Goal: Information Seeking & Learning: Learn about a topic

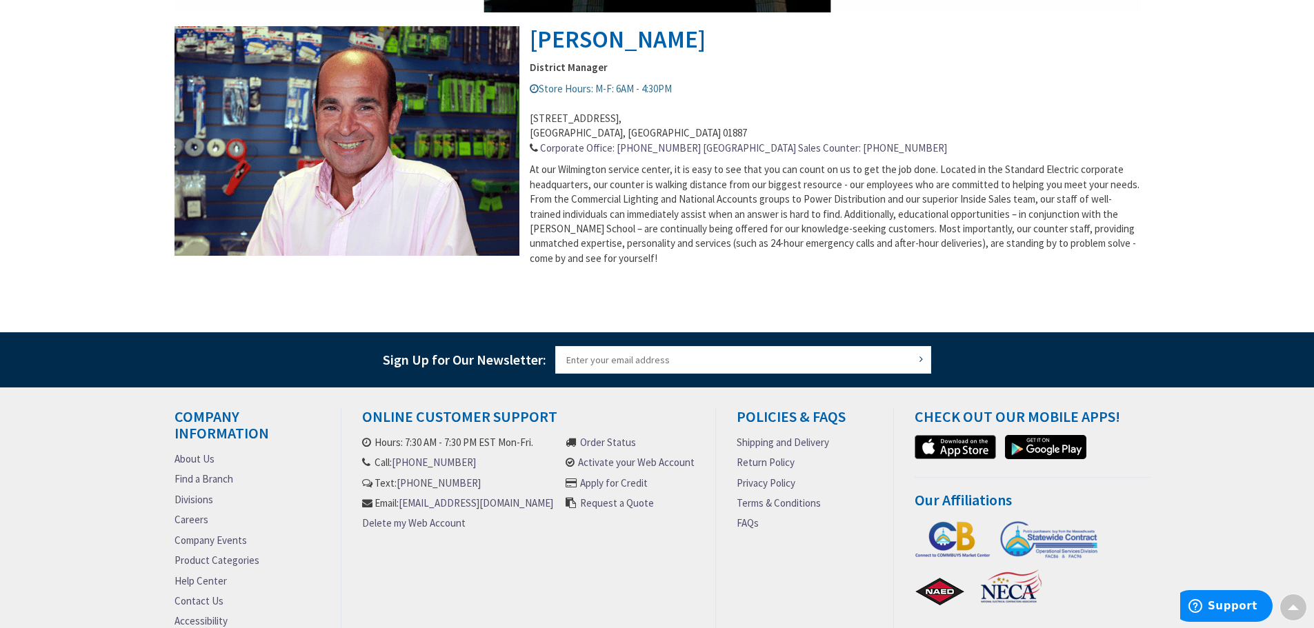
scroll to position [552, 0]
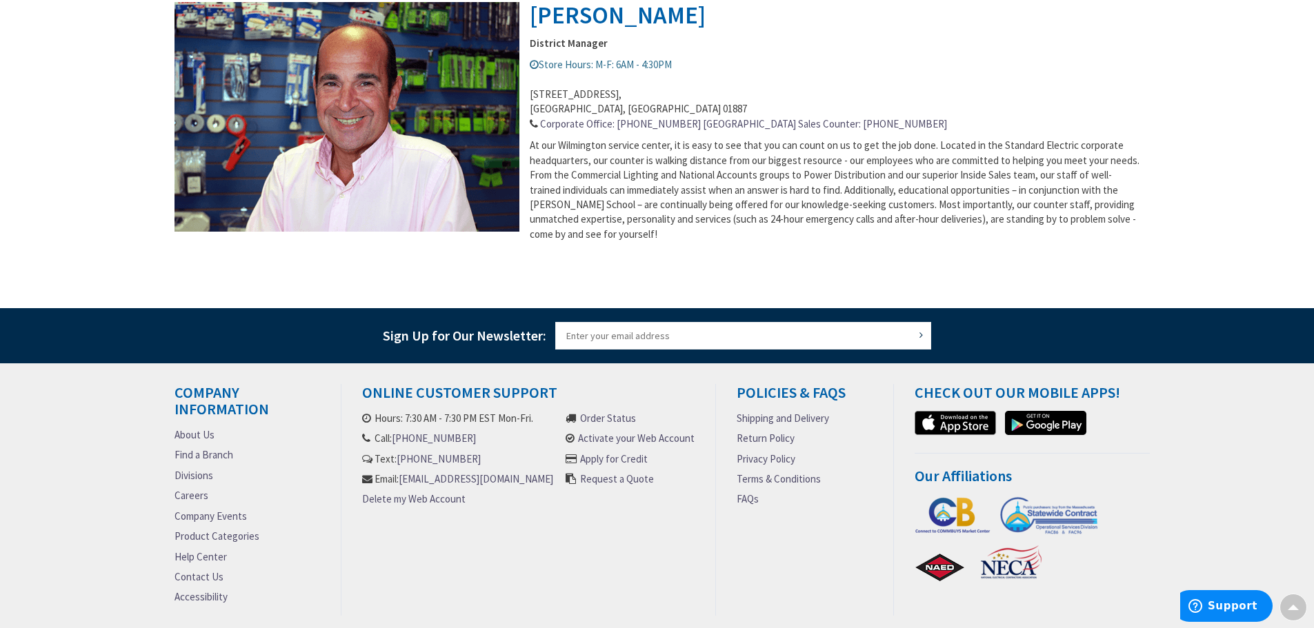
click at [194, 497] on link "Careers" at bounding box center [192, 495] width 34 height 14
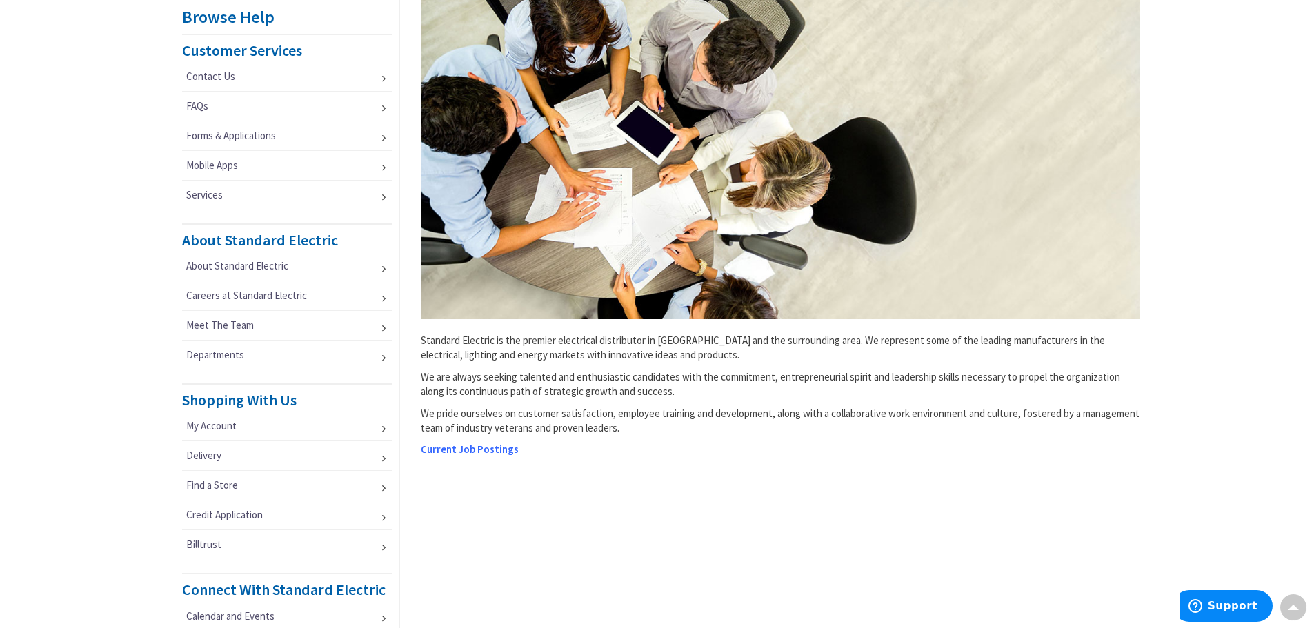
scroll to position [276, 0]
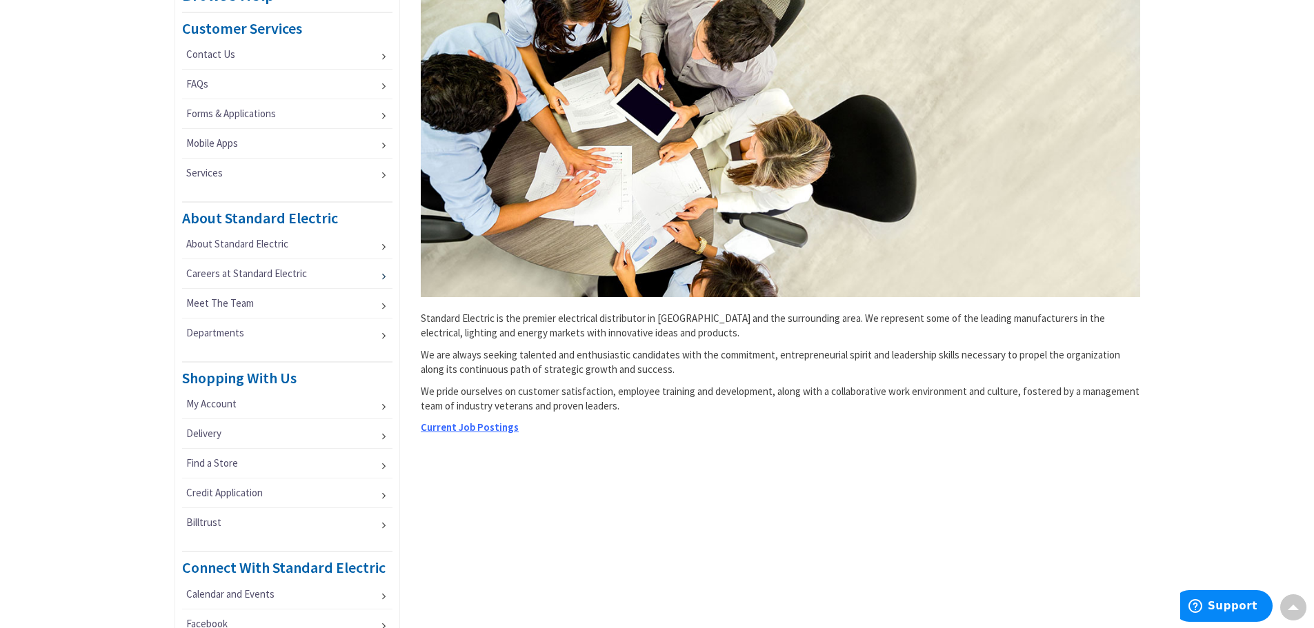
click at [266, 271] on link "Careers at Standard Electric" at bounding box center [287, 273] width 211 height 29
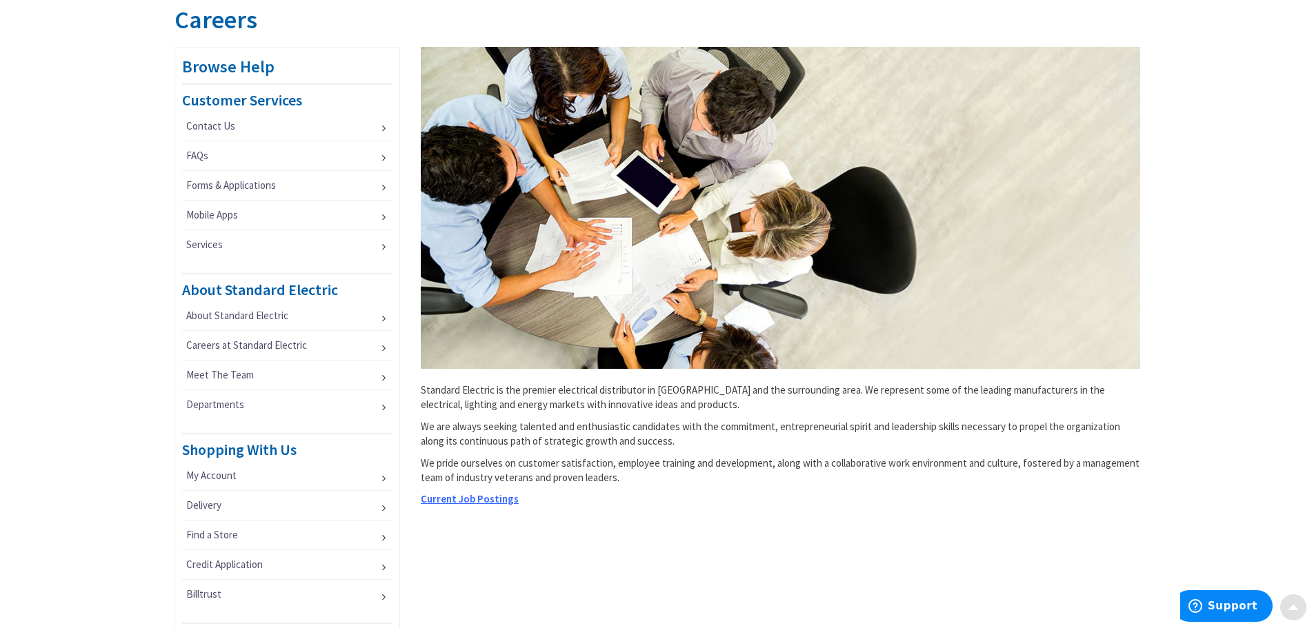
scroll to position [207, 0]
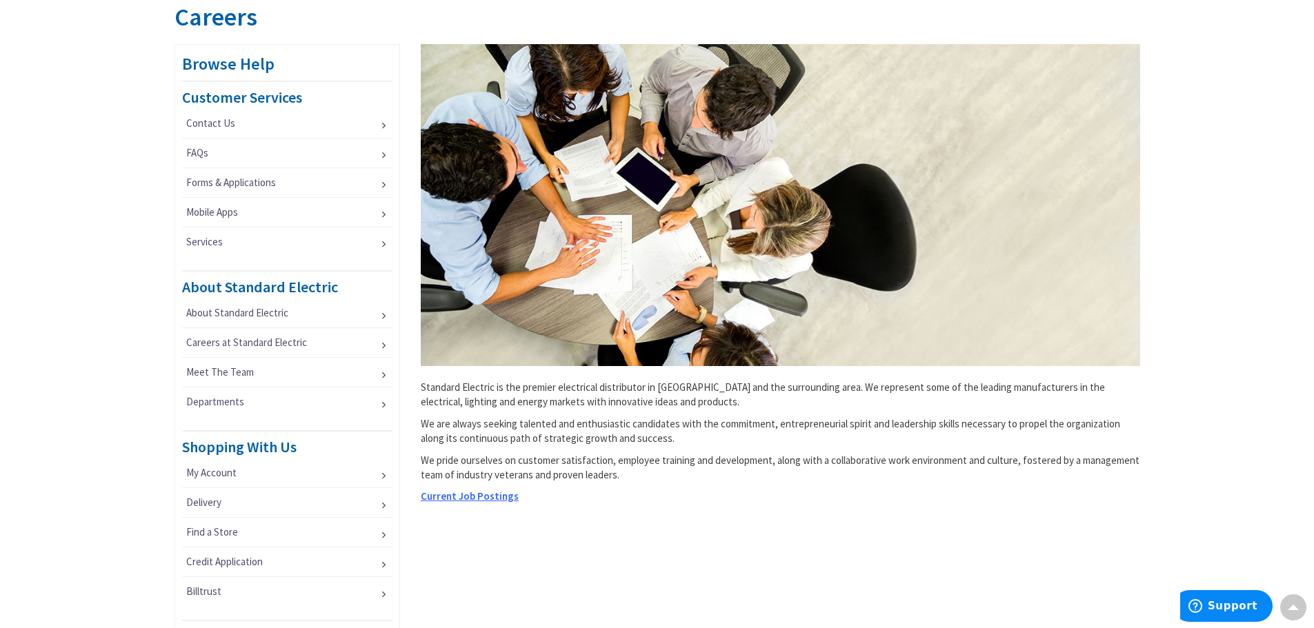
click at [487, 495] on span "Current Job Postings" at bounding box center [470, 496] width 98 height 13
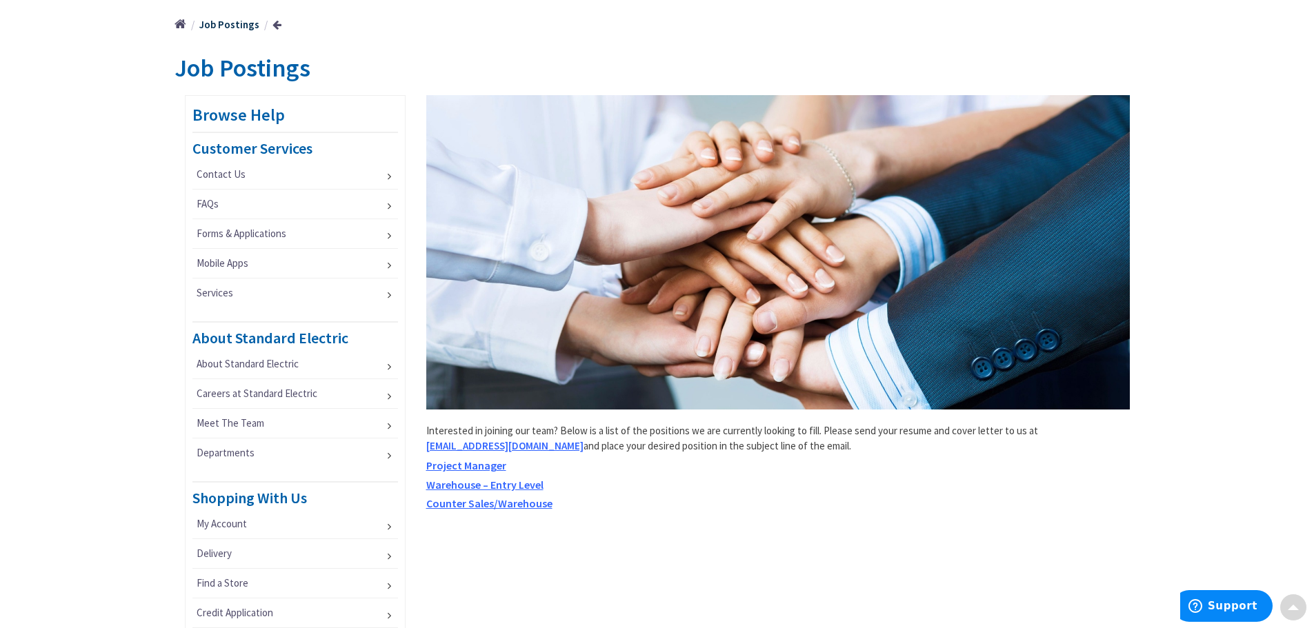
scroll to position [207, 0]
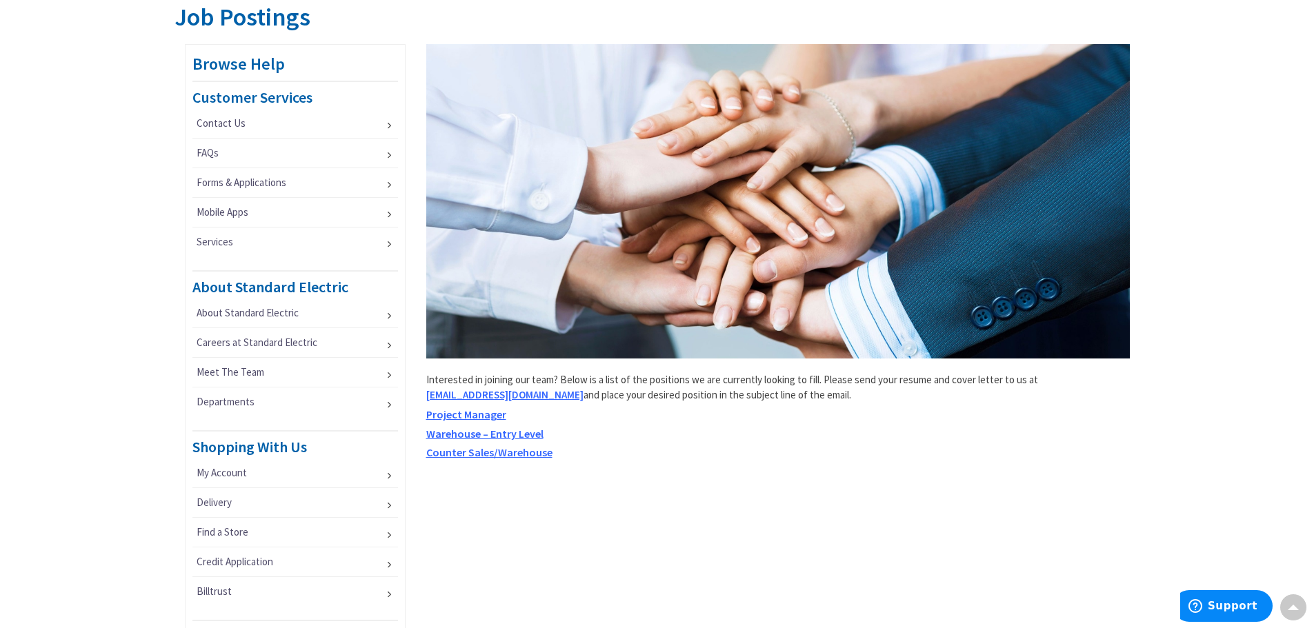
click at [480, 415] on span "Project Manager" at bounding box center [466, 415] width 80 height 14
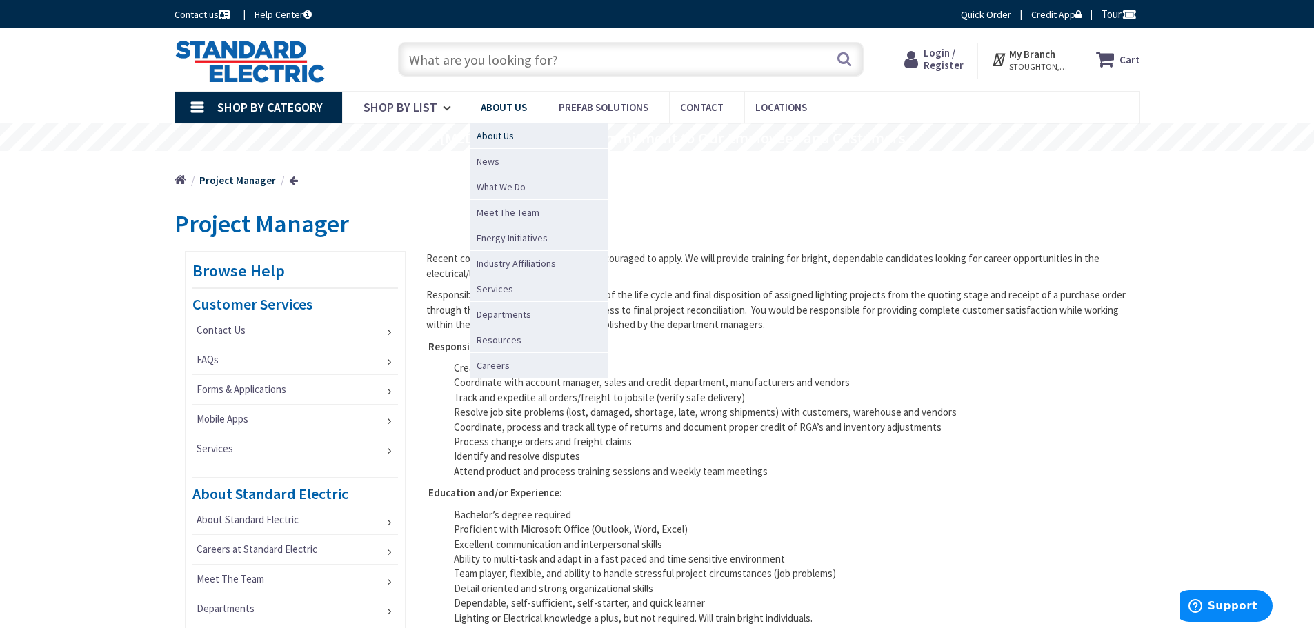
click at [493, 138] on span "About Us" at bounding box center [495, 136] width 37 height 14
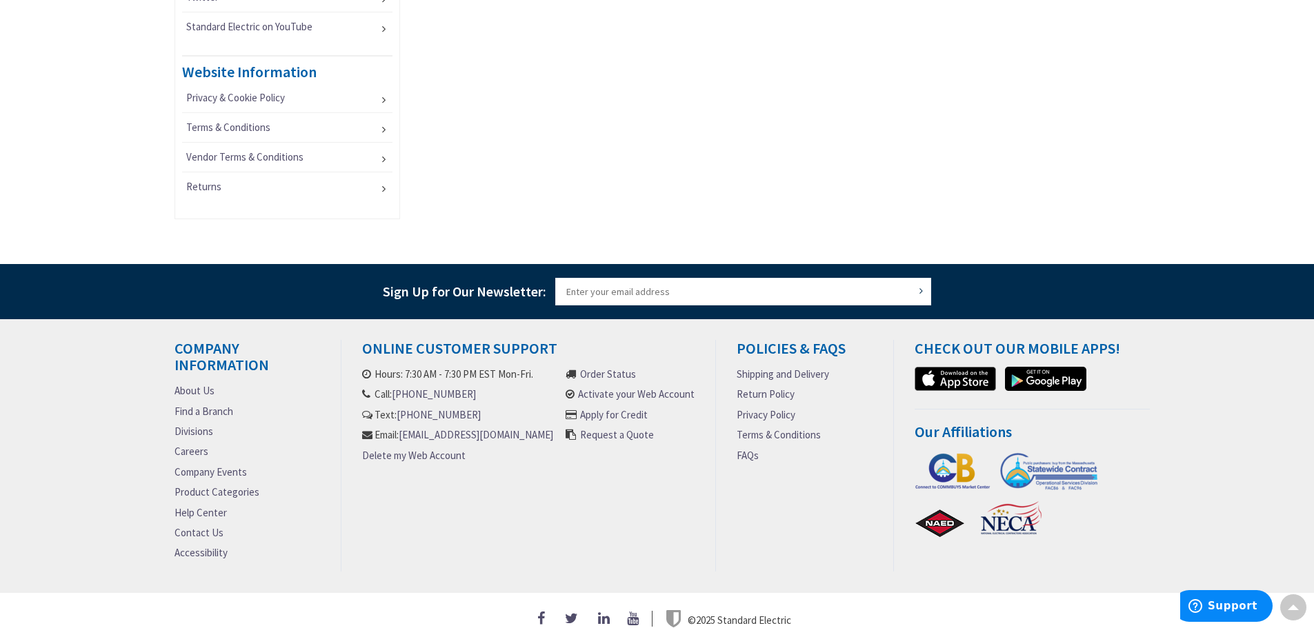
scroll to position [953, 0]
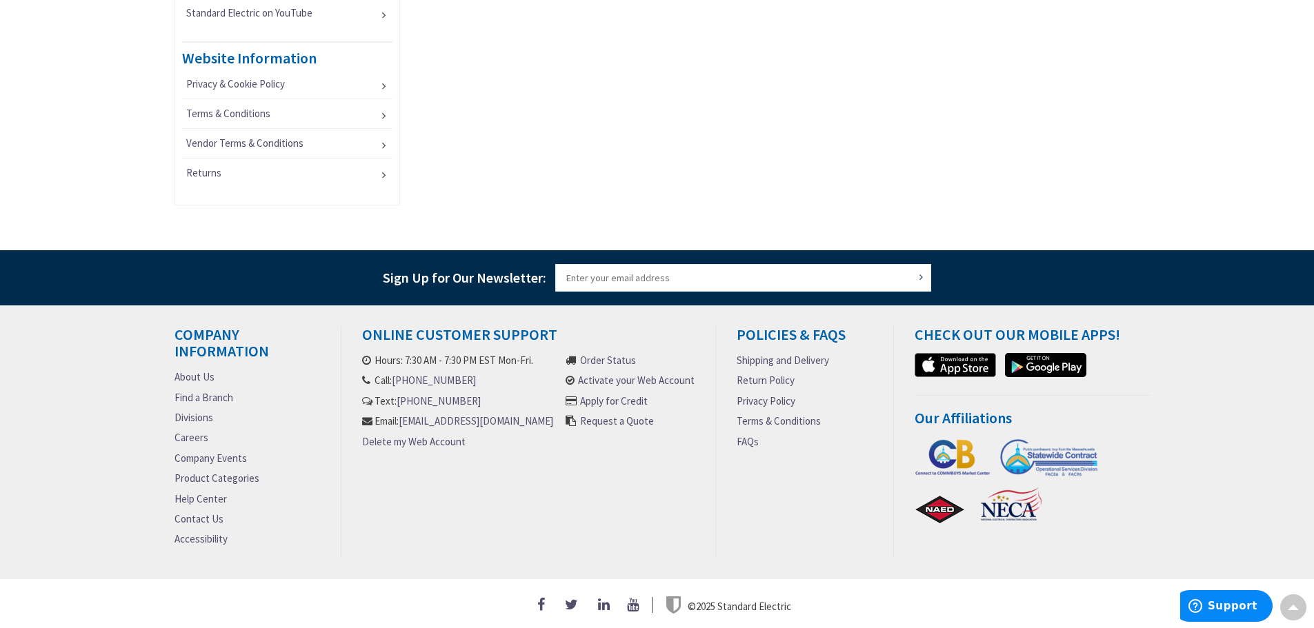
click at [219, 395] on link "Find a Branch" at bounding box center [204, 397] width 59 height 14
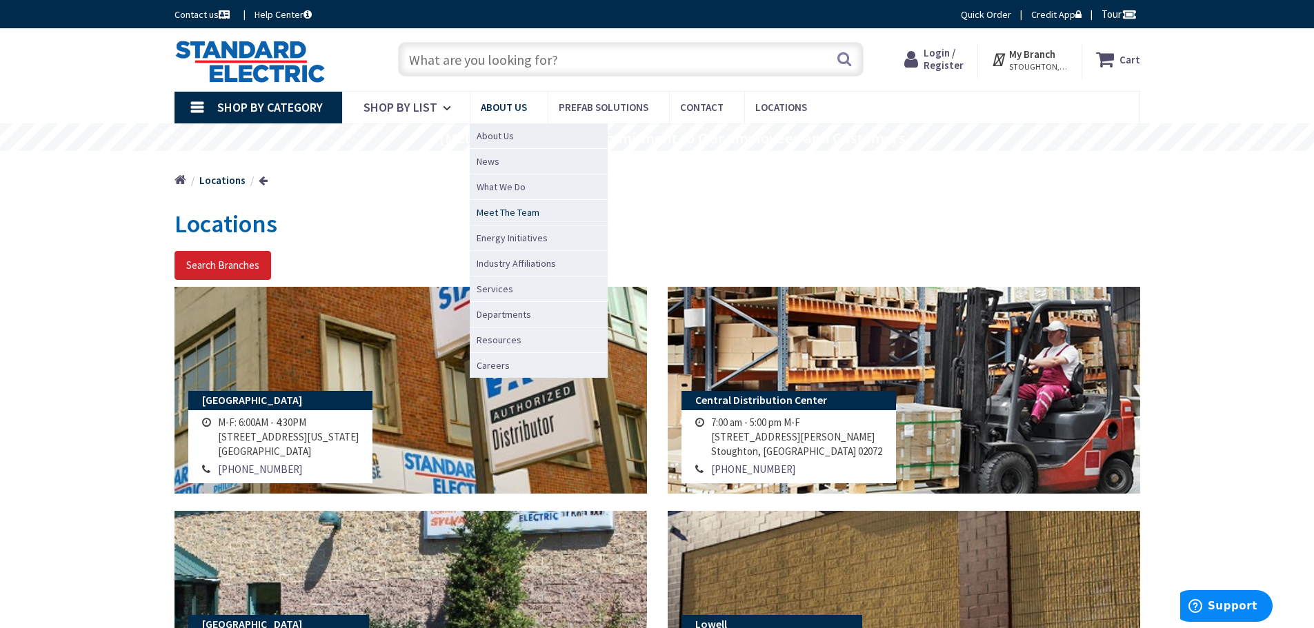
click at [519, 212] on span "Meet The Team" at bounding box center [508, 213] width 63 height 14
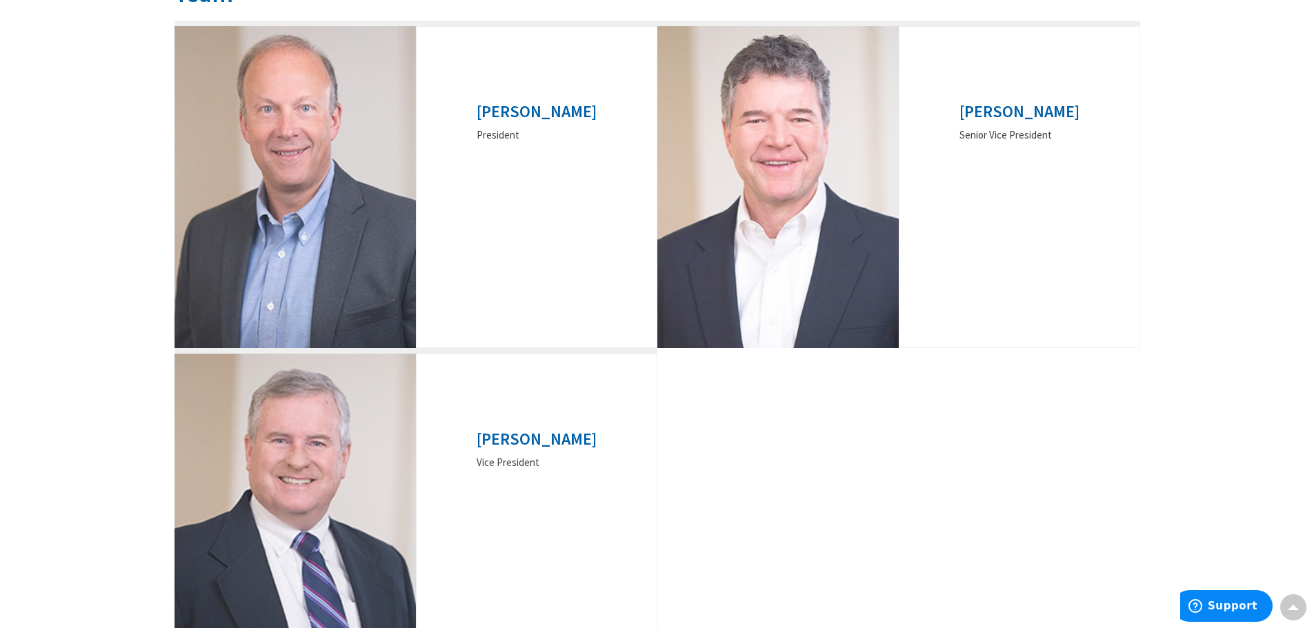
scroll to position [207, 0]
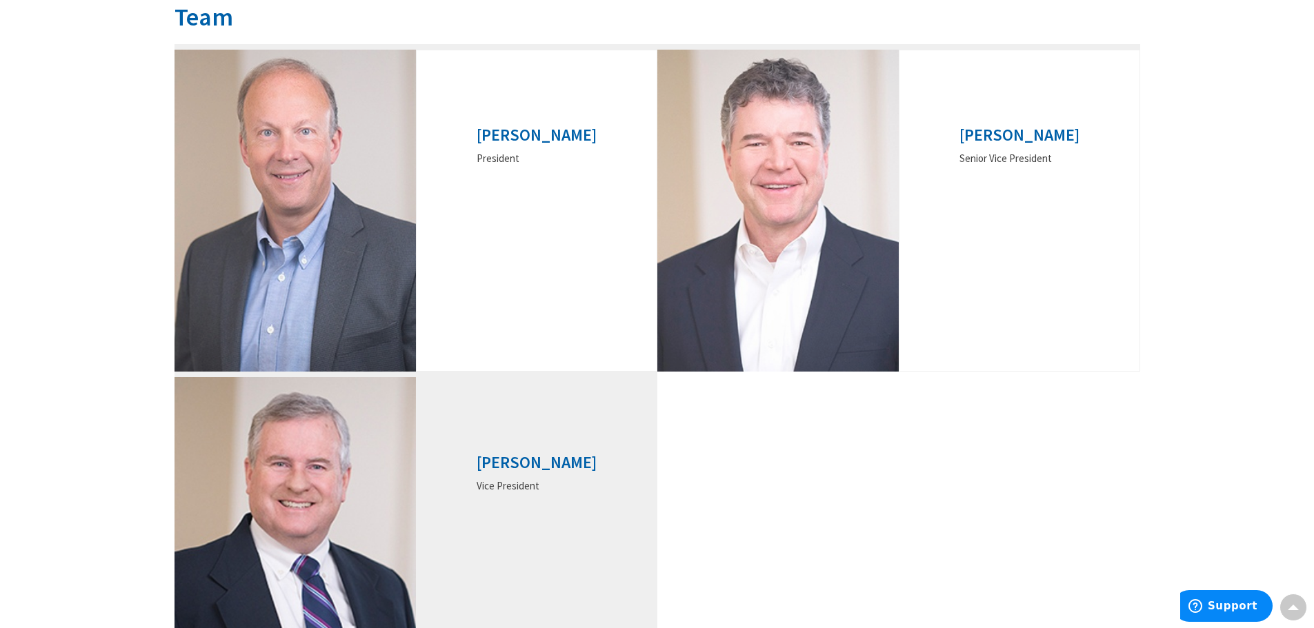
click at [553, 468] on h3 "[PERSON_NAME]" at bounding box center [537, 463] width 120 height 18
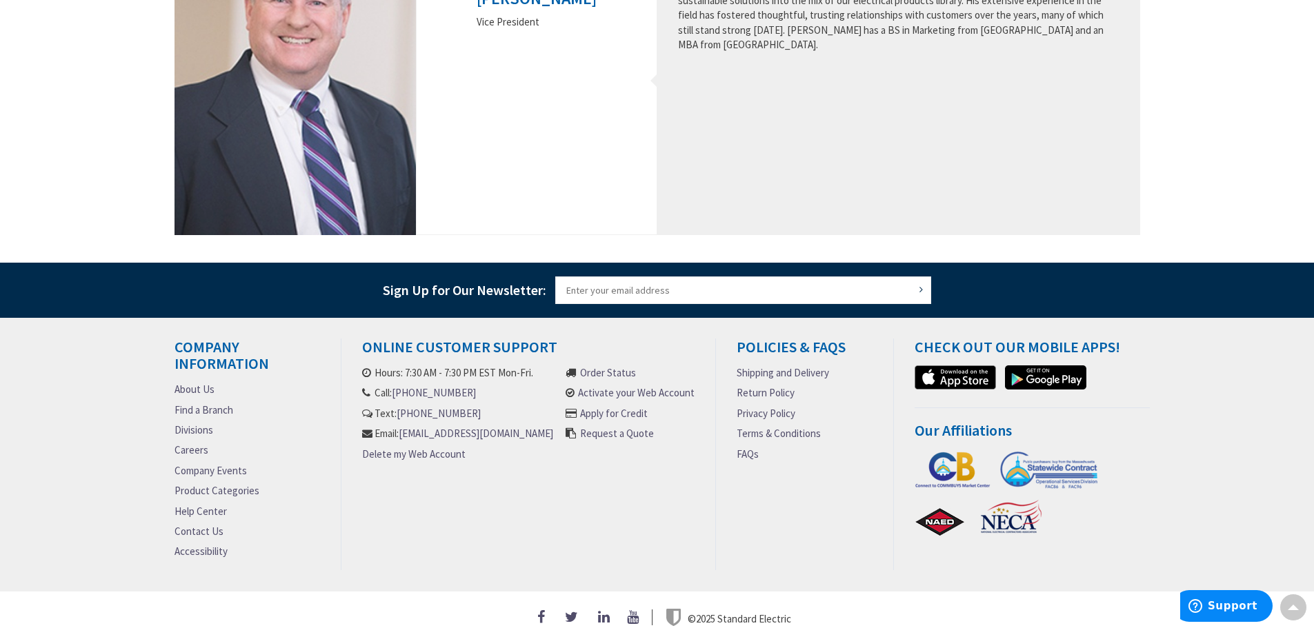
scroll to position [690, 0]
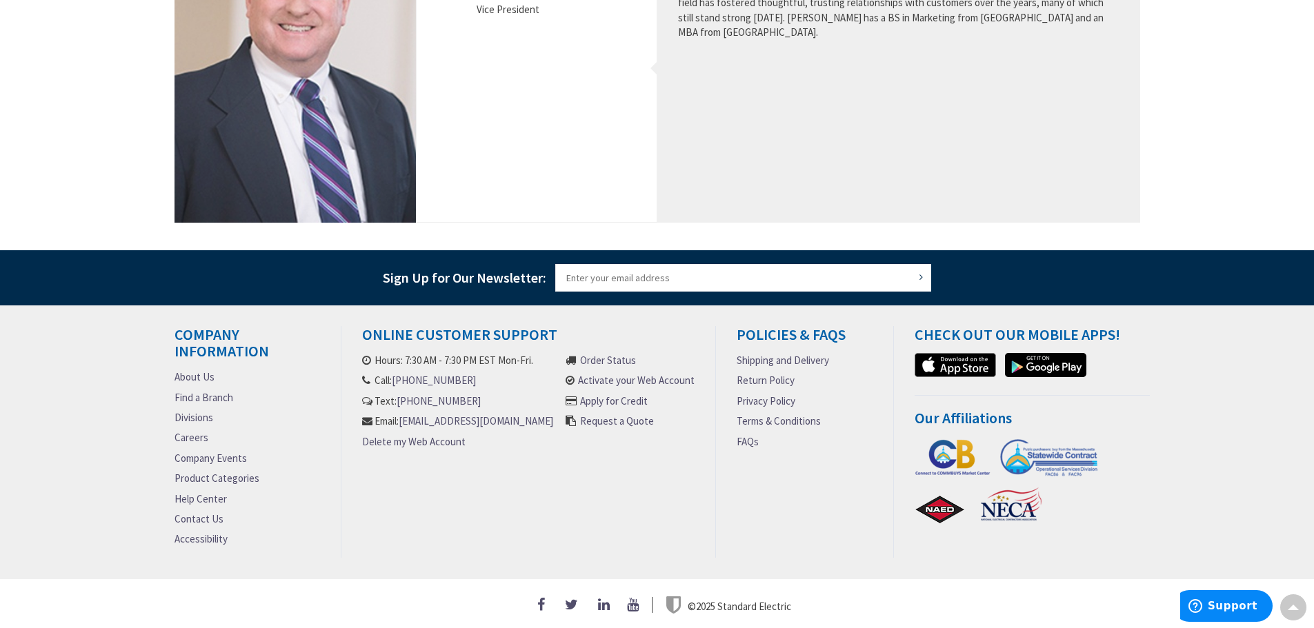
click at [417, 519] on div "Online Customer Support Hours: 7:30 AM - 7:30 PM EST Mon-Fri. Call: [PHONE_NUMB…" at bounding box center [528, 442] width 375 height 232
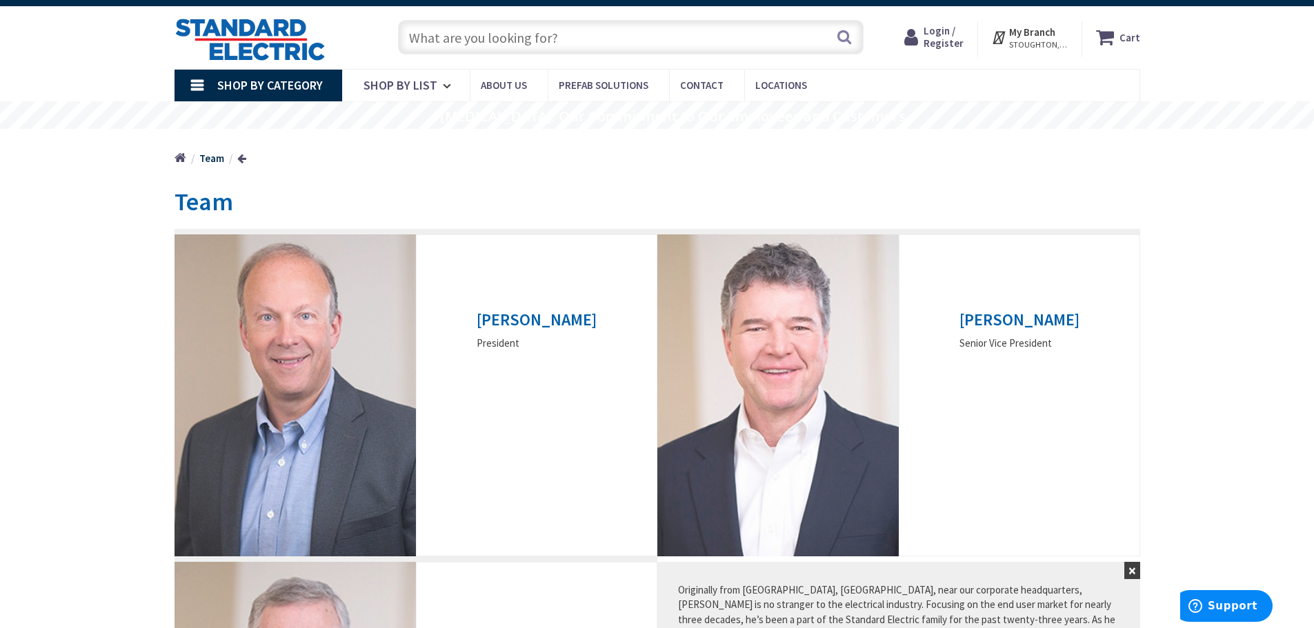
scroll to position [0, 0]
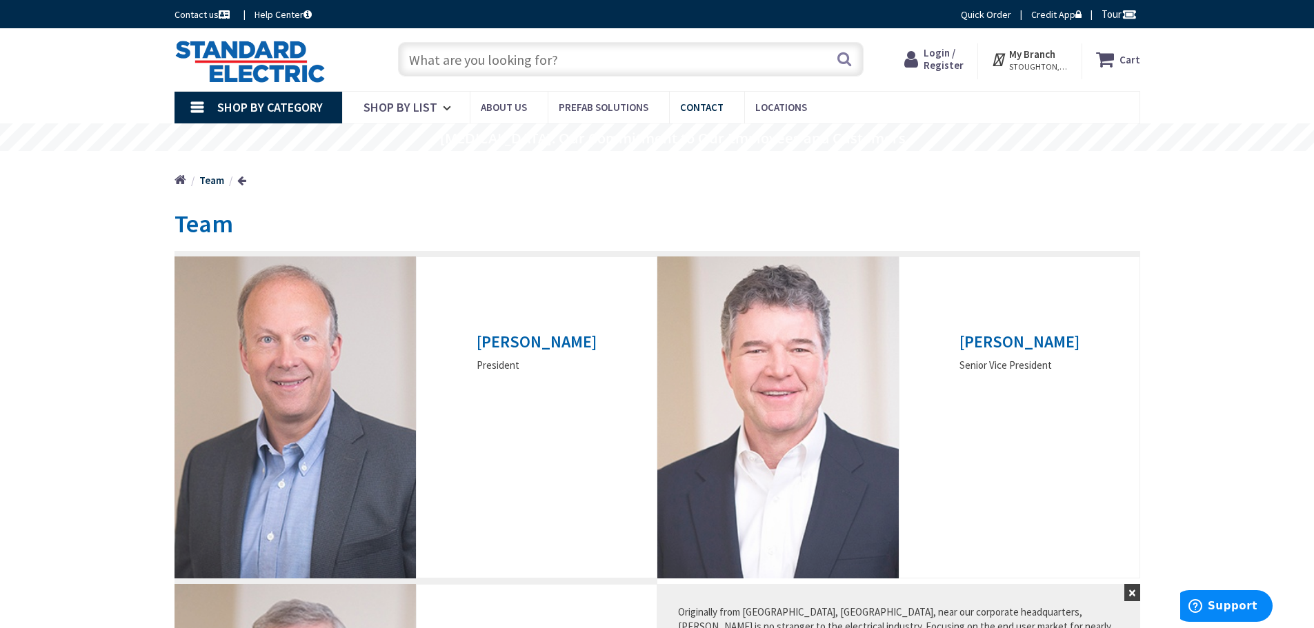
click at [705, 107] on span "Contact" at bounding box center [701, 107] width 43 height 13
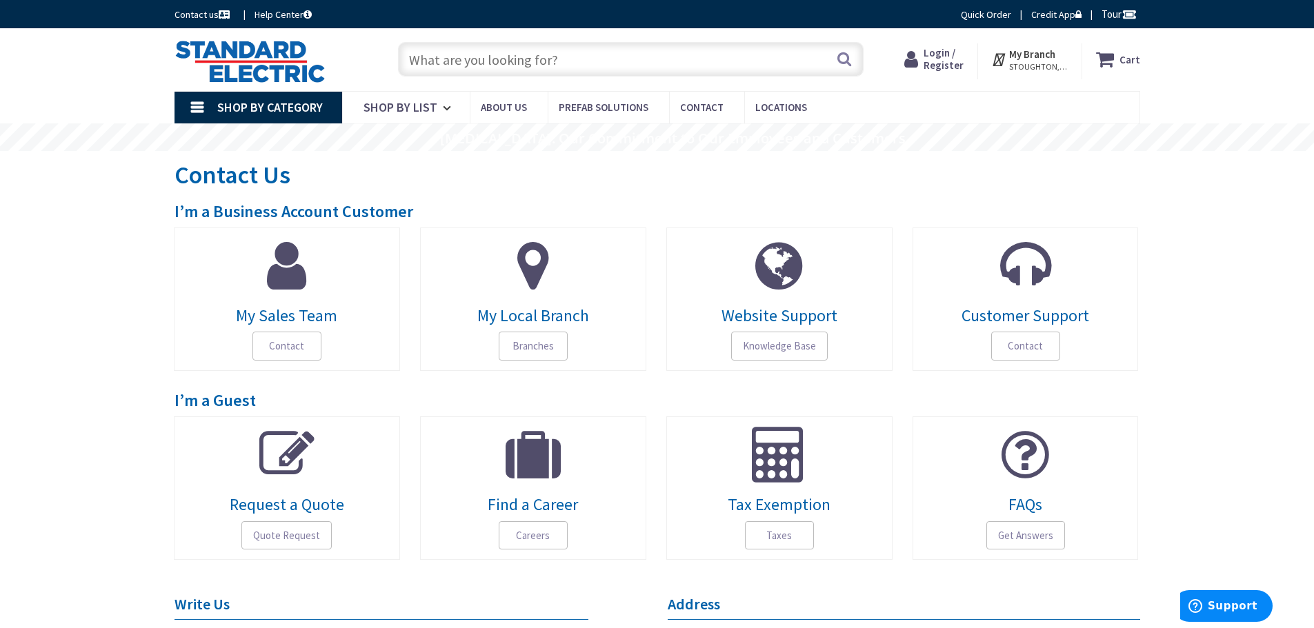
click at [364, 267] on span at bounding box center [287, 265] width 206 height 55
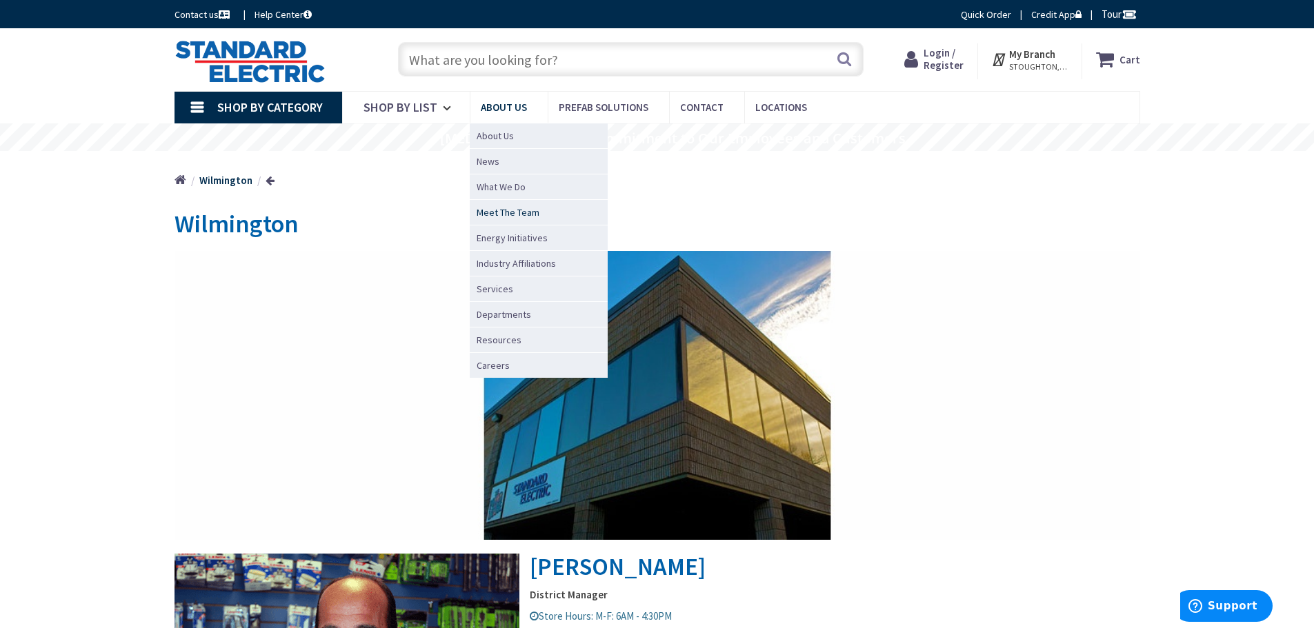
click at [501, 215] on span "Meet The Team" at bounding box center [508, 213] width 63 height 14
